Goal: Information Seeking & Learning: Understand process/instructions

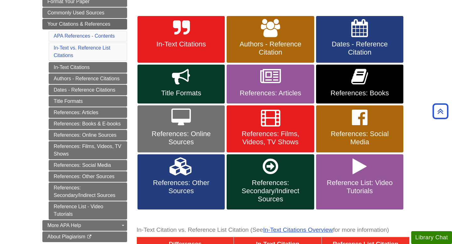
scroll to position [110, 0]
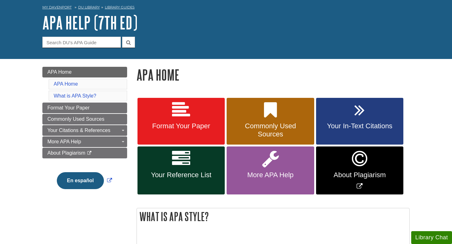
scroll to position [31, 0]
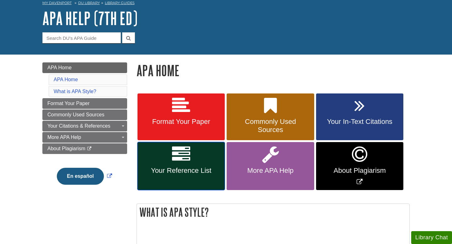
click at [188, 168] on span "Your Reference List" at bounding box center [181, 170] width 78 height 8
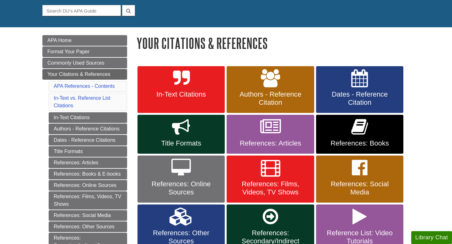
scroll to position [60, 0]
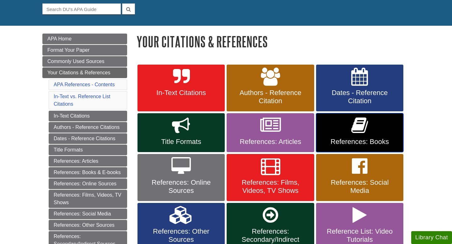
click at [348, 139] on span "References: Books" at bounding box center [359, 142] width 78 height 8
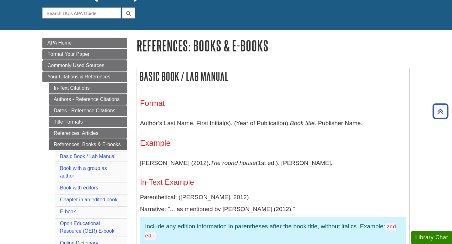
scroll to position [49, 0]
